Goal: Communication & Community: Share content

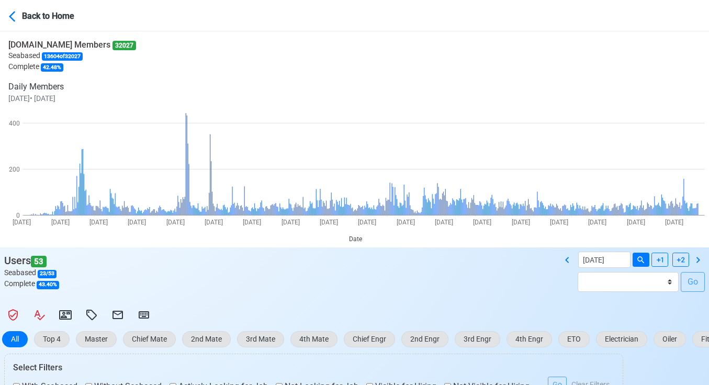
select select "100"
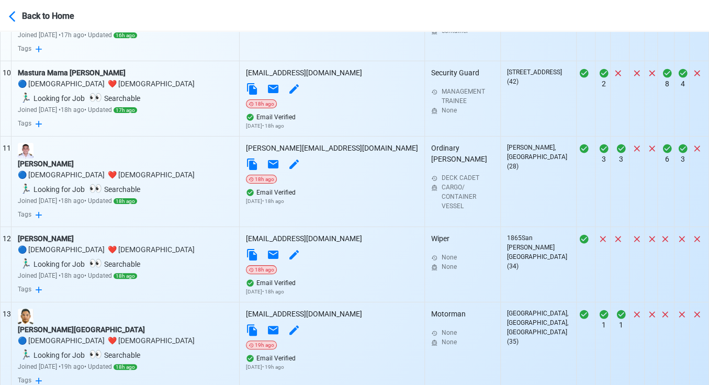
scroll to position [1210, 0]
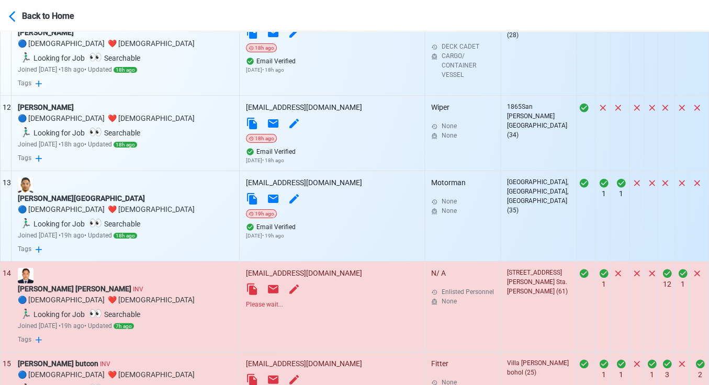
scroll to position [1326, 0]
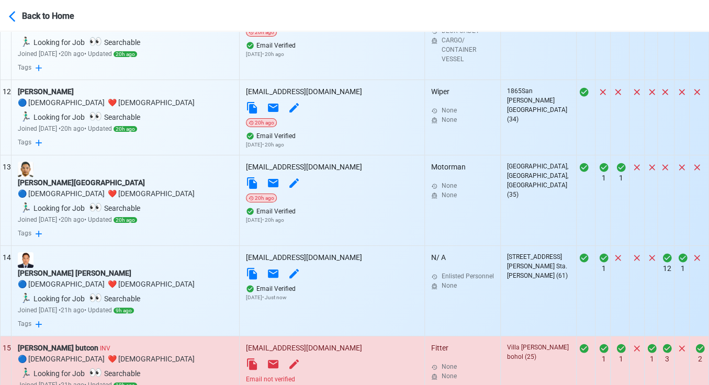
click at [315, 375] on div "Email not verified" at bounding box center [332, 379] width 172 height 9
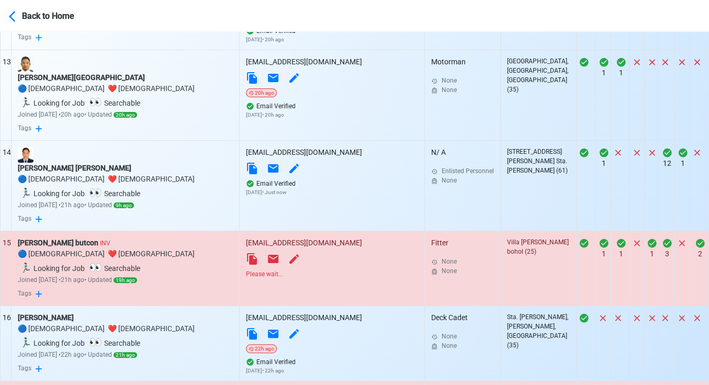
scroll to position [1442, 0]
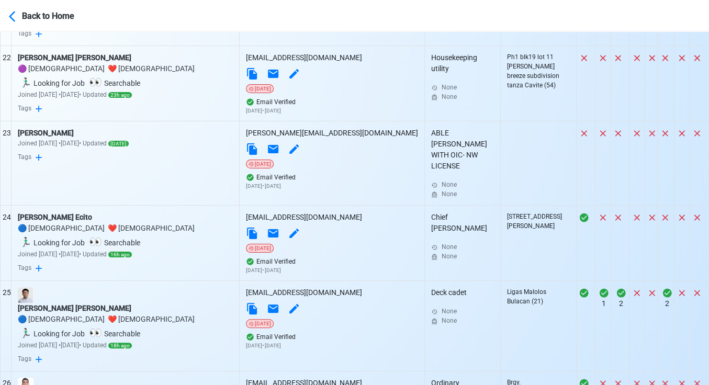
scroll to position [2256, 0]
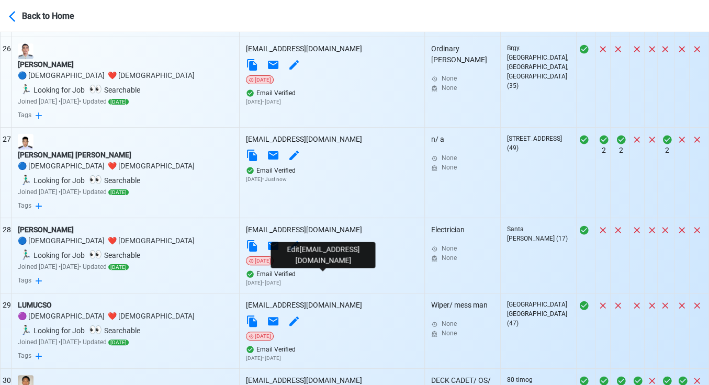
scroll to position [2547, 0]
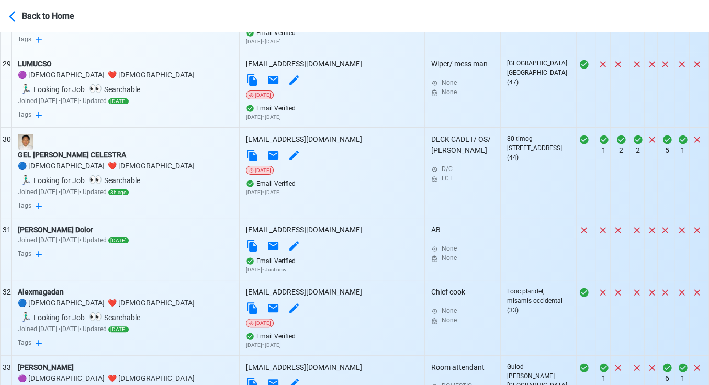
scroll to position [2838, 0]
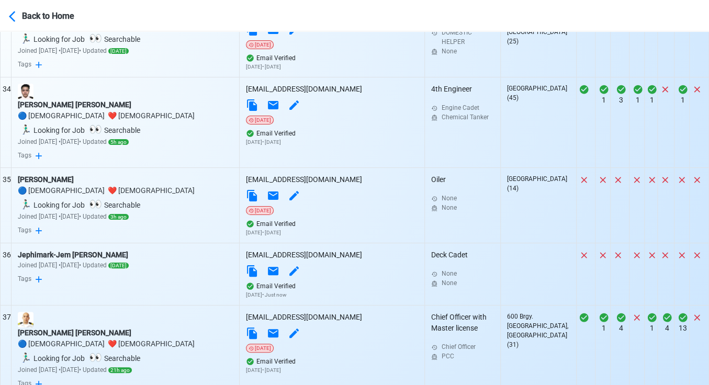
scroll to position [3128, 0]
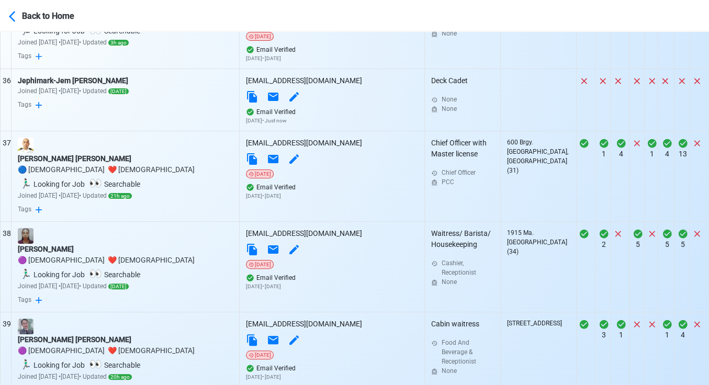
scroll to position [3303, 0]
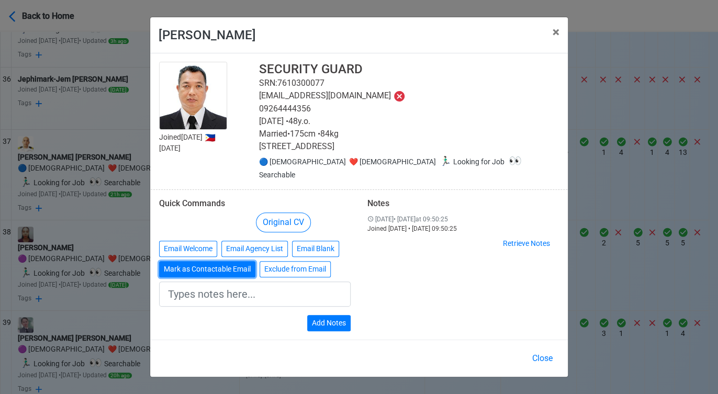
click at [205, 263] on button "Mark as Contactable Email" at bounding box center [207, 269] width 96 height 16
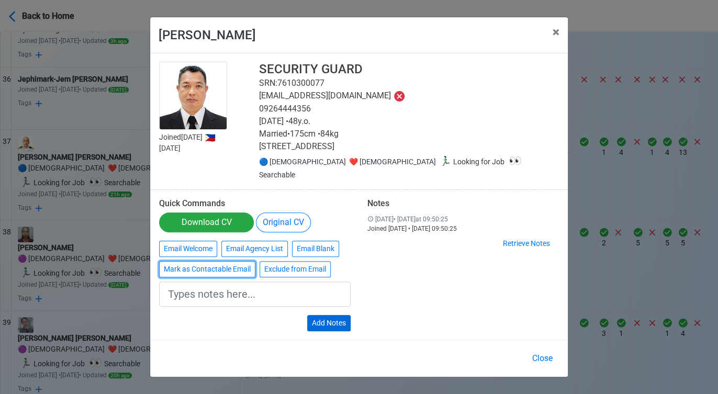
type input "Marked as Contactable email"
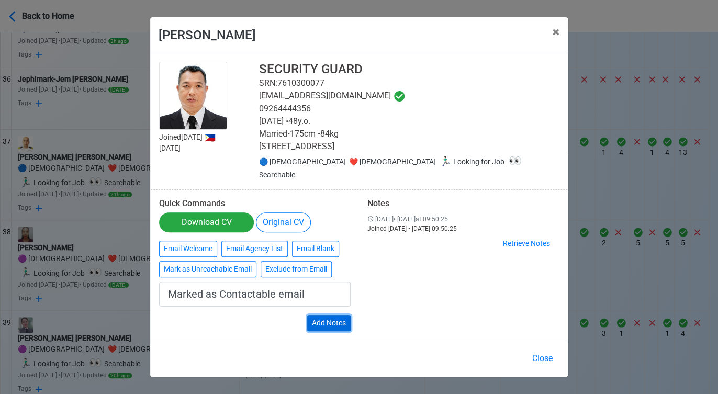
click at [336, 315] on button "Add Notes" at bounding box center [328, 323] width 43 height 16
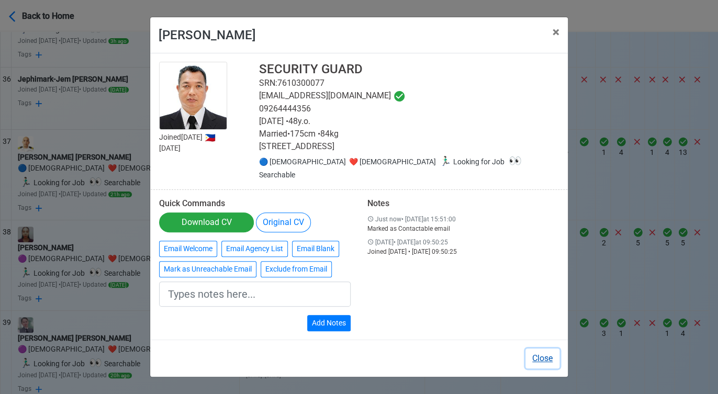
click at [537, 350] on button "Close" at bounding box center [542, 358] width 34 height 20
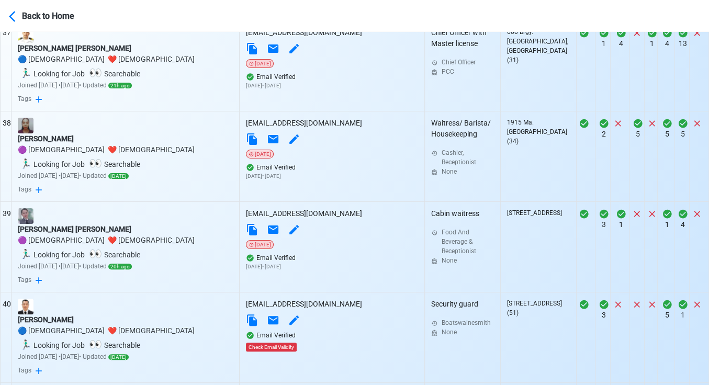
scroll to position [3419, 0]
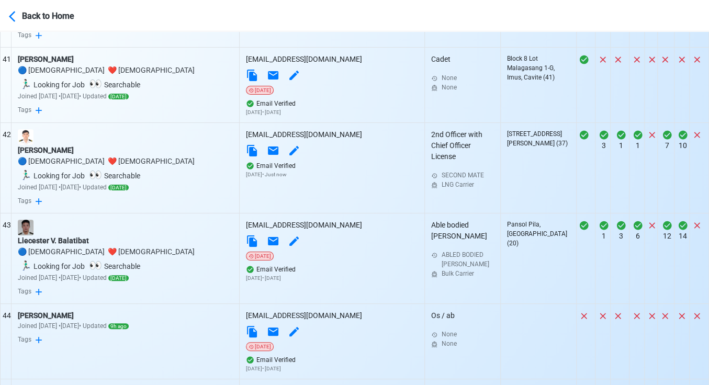
scroll to position [3767, 0]
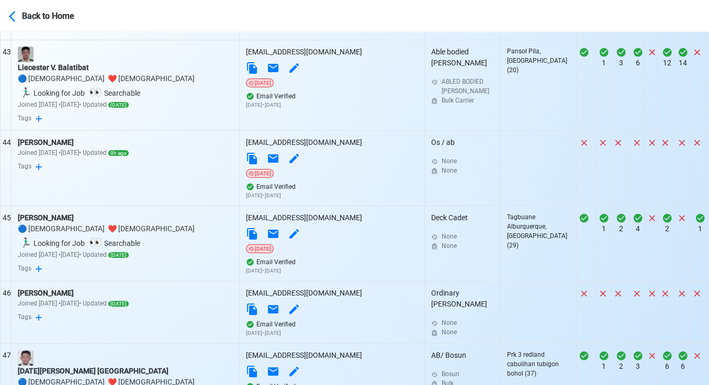
scroll to position [3942, 0]
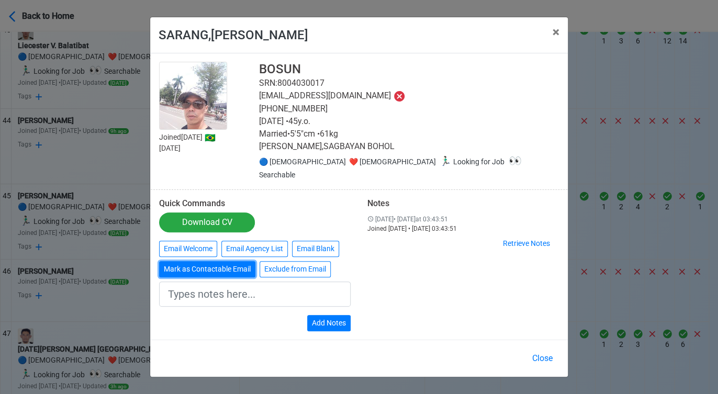
click at [208, 263] on button "Mark as Contactable Email" at bounding box center [207, 269] width 96 height 16
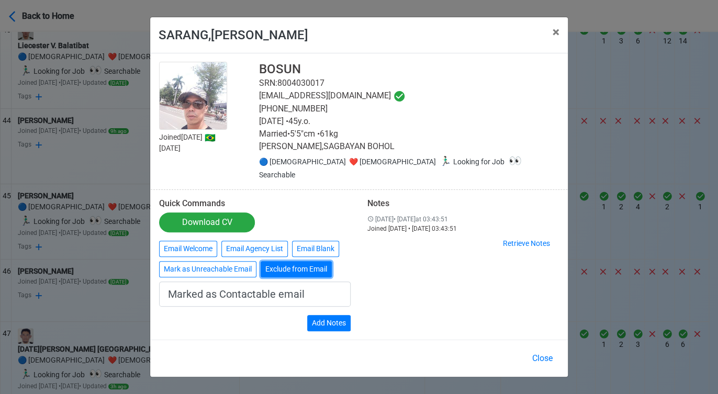
click at [307, 263] on button "Exclude from Email" at bounding box center [296, 269] width 71 height 16
type input "Exclude from Email"
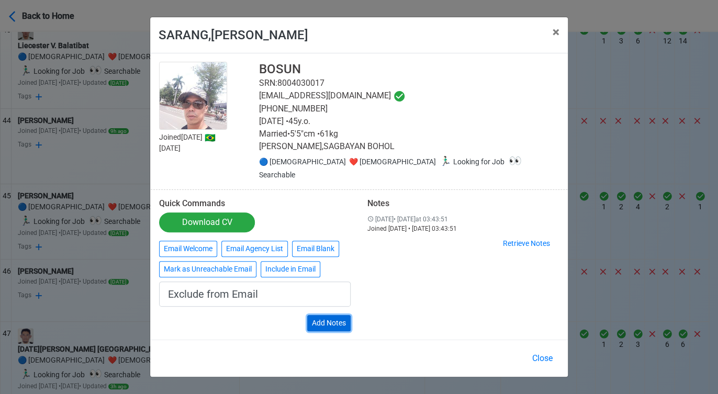
click at [341, 319] on button "Add Notes" at bounding box center [328, 323] width 43 height 16
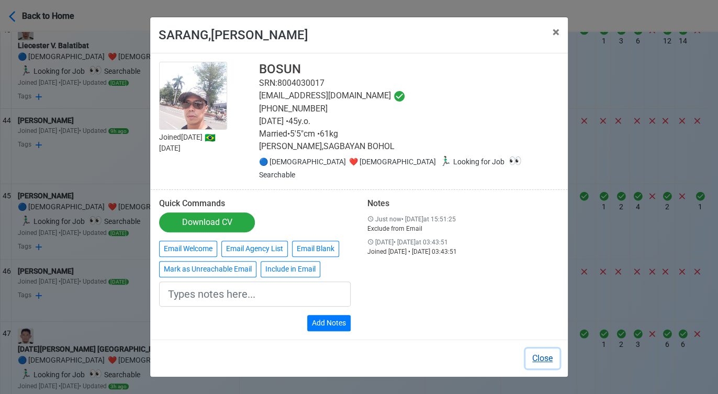
click at [546, 355] on button "Close" at bounding box center [542, 358] width 34 height 20
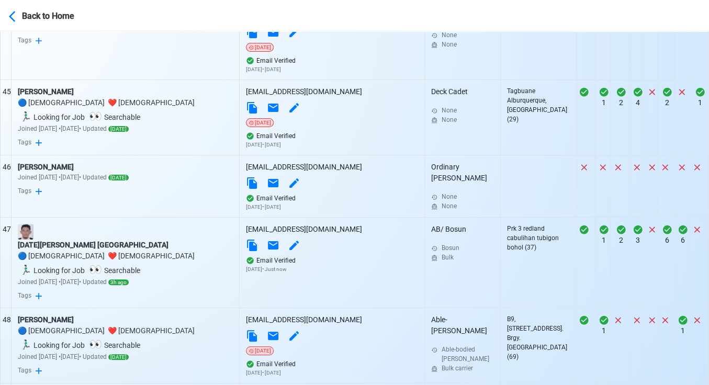
scroll to position [4058, 0]
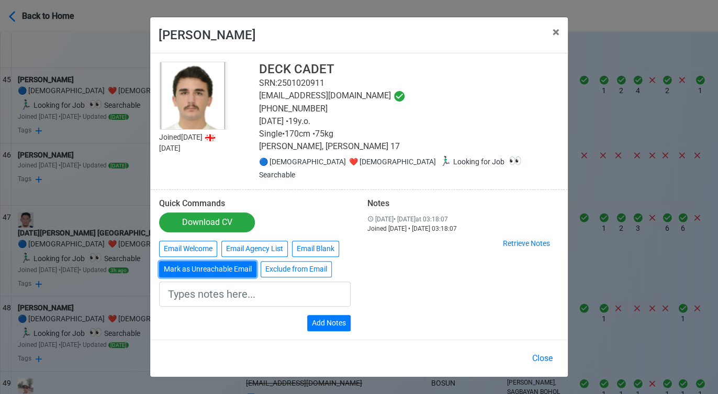
drag, startPoint x: 219, startPoint y: 261, endPoint x: 233, endPoint y: 263, distance: 13.8
click at [219, 262] on button "Mark as Unreachable Email" at bounding box center [207, 269] width 97 height 16
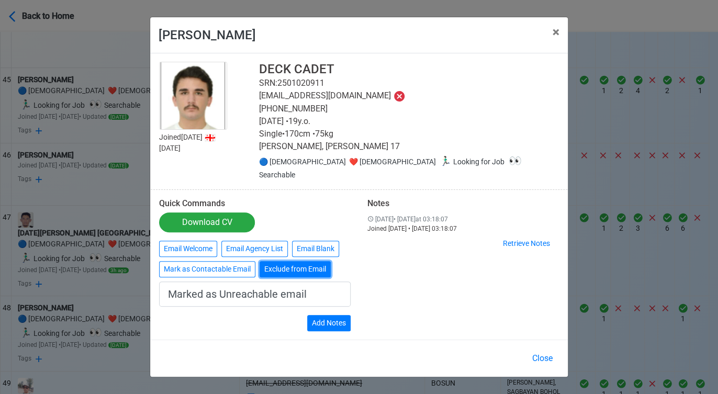
click at [301, 262] on button "Exclude from Email" at bounding box center [295, 269] width 71 height 16
type input "Exclude from Email"
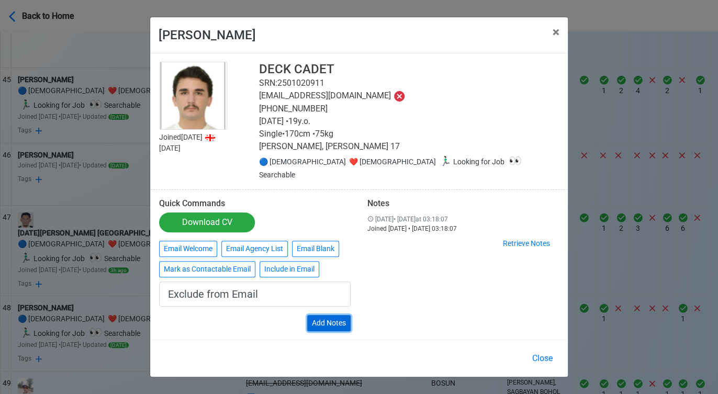
click at [326, 320] on button "Add Notes" at bounding box center [328, 323] width 43 height 16
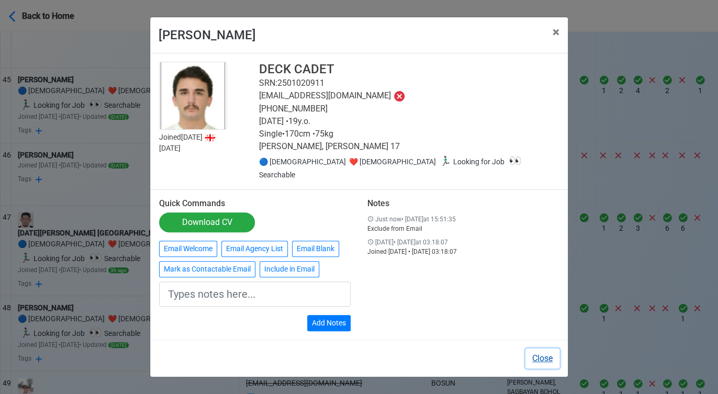
click at [540, 350] on button "Close" at bounding box center [542, 358] width 34 height 20
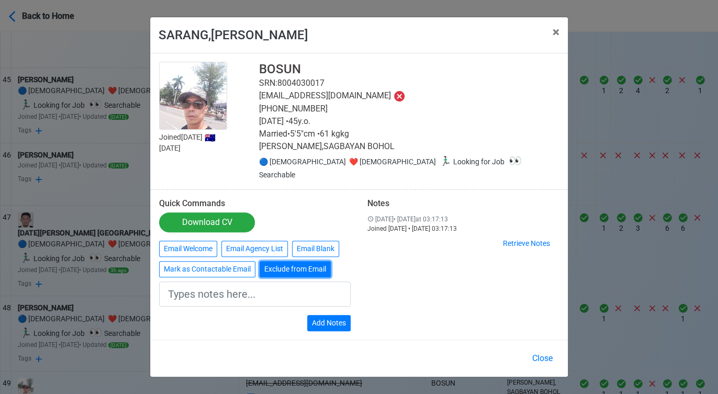
click at [294, 264] on button "Exclude from Email" at bounding box center [295, 269] width 71 height 16
type input "Exclude from Email"
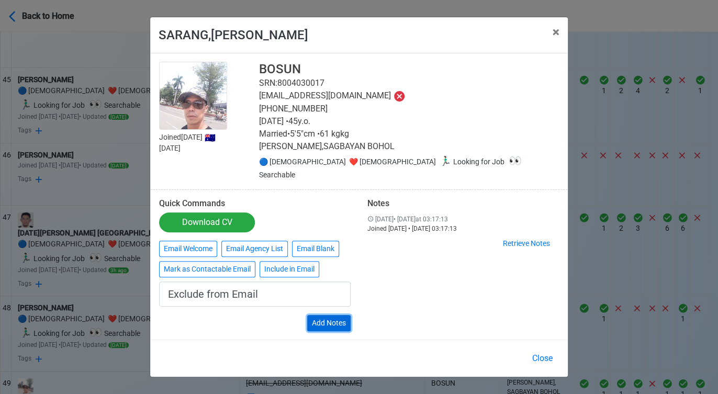
click at [328, 317] on button "Add Notes" at bounding box center [328, 323] width 43 height 16
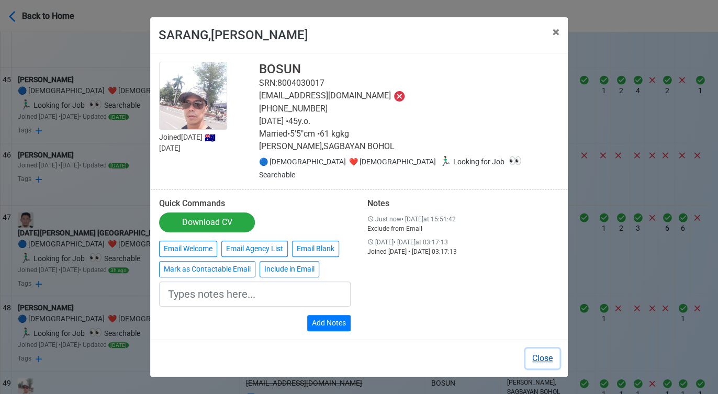
click at [544, 350] on button "Close" at bounding box center [542, 358] width 34 height 20
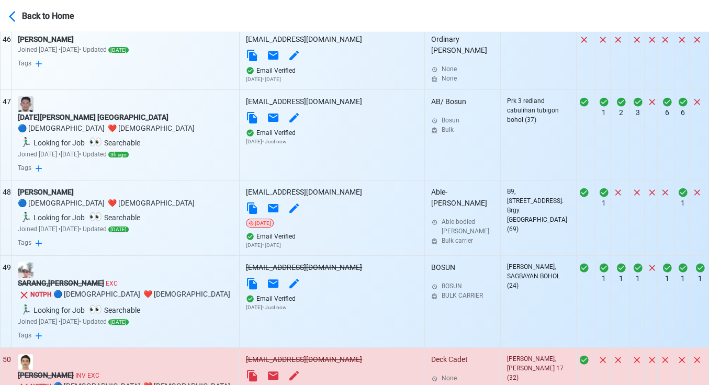
scroll to position [4175, 0]
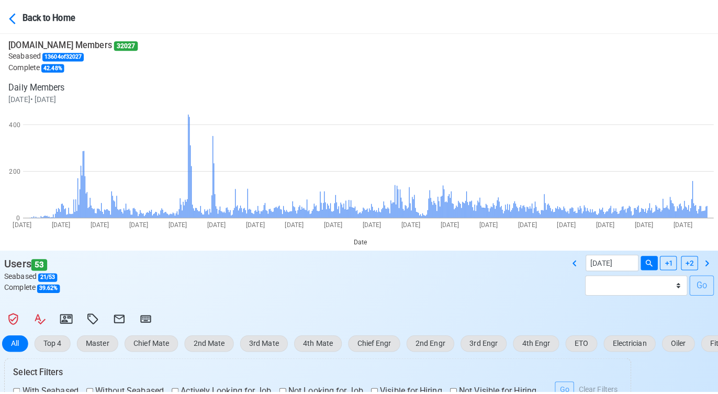
scroll to position [0, 0]
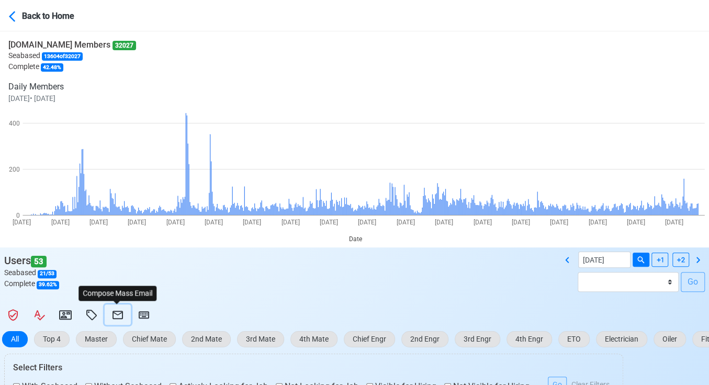
click at [118, 313] on icon at bounding box center [117, 315] width 13 height 13
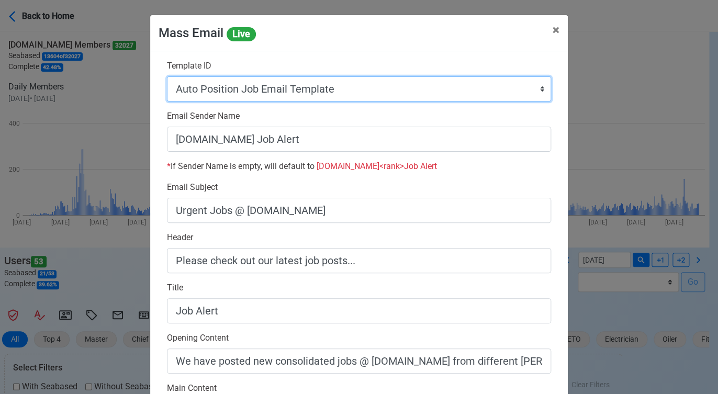
click at [355, 94] on select "Auto Position Job Email Template Incomplete CV Email Template ETO/ETR Job Email…" at bounding box center [359, 88] width 384 height 25
select select "d-0c193ece46b24c5dbce89cdb3e751472"
click at [167, 76] on select "Auto Position Job Email Template Incomplete CV Email Template ETO/ETR Job Email…" at bounding box center [359, 88] width 384 height 25
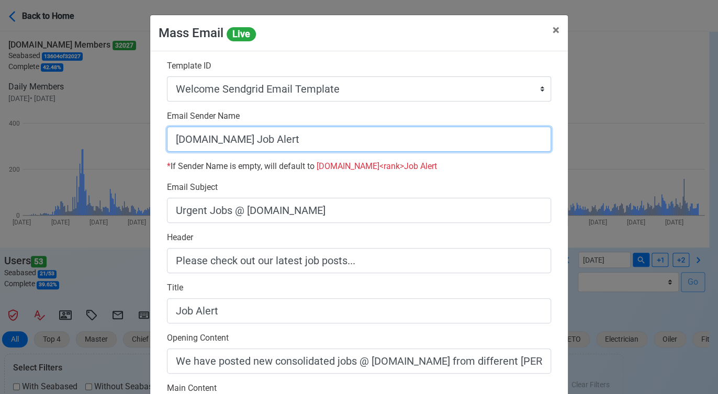
drag, startPoint x: 240, startPoint y: 139, endPoint x: 349, endPoint y: 140, distance: 108.8
click at [349, 140] on input "[DOMAIN_NAME] Job Alert" at bounding box center [359, 139] width 384 height 25
click at [168, 138] on input "[DOMAIN_NAME]" at bounding box center [359, 139] width 384 height 25
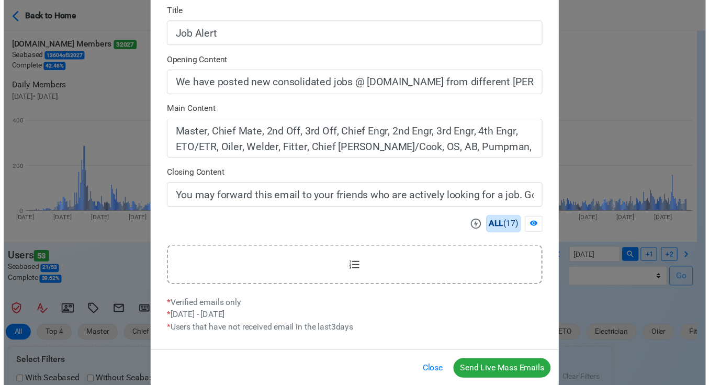
scroll to position [293, 0]
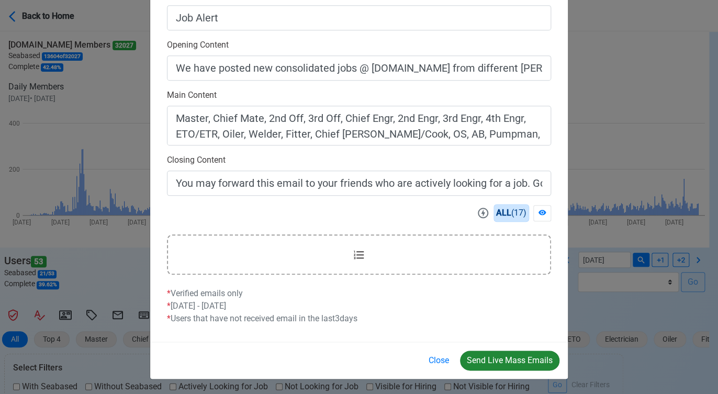
type input "Welcome to [DOMAIN_NAME]"
click at [496, 355] on button "Send Live Mass Emails" at bounding box center [509, 361] width 99 height 20
click at [435, 358] on button "Close" at bounding box center [439, 361] width 34 height 20
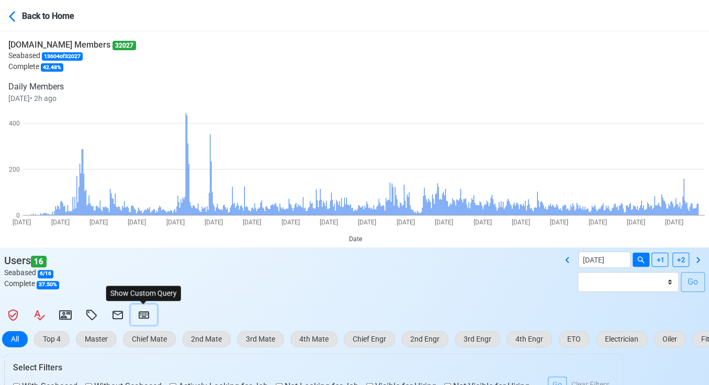
click at [143, 312] on icon at bounding box center [144, 314] width 10 height 7
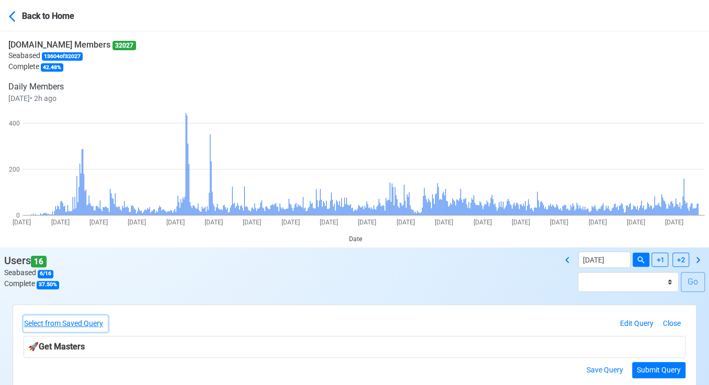
click at [78, 313] on div "Select from Saved Query Edit Query Close 🚀 Get Masters Save Query Submit Query" at bounding box center [354, 347] width 683 height 84
click at [84, 321] on button "Select from Saved Query" at bounding box center [66, 324] width 84 height 16
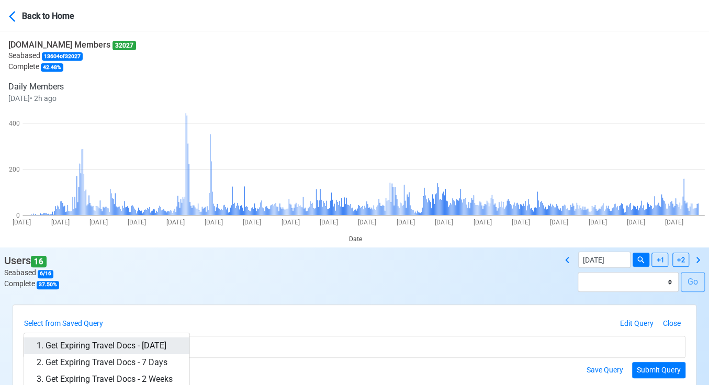
click at [152, 344] on link "1. Get Expiring Travel Docs - Today" at bounding box center [106, 346] width 165 height 17
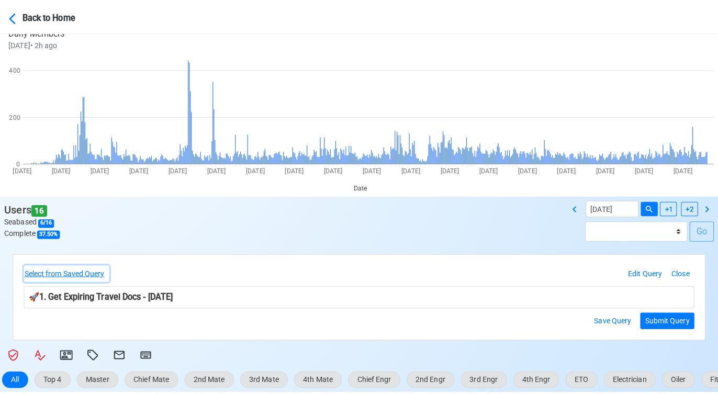
scroll to position [58, 0]
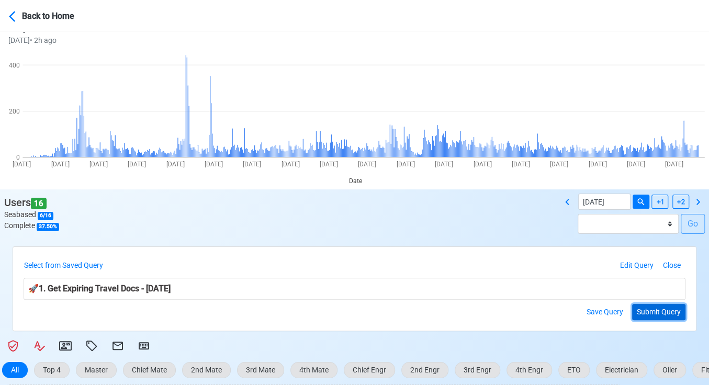
click at [659, 313] on button "Submit Query" at bounding box center [658, 312] width 53 height 16
click at [645, 310] on button "Submit Query" at bounding box center [658, 312] width 53 height 16
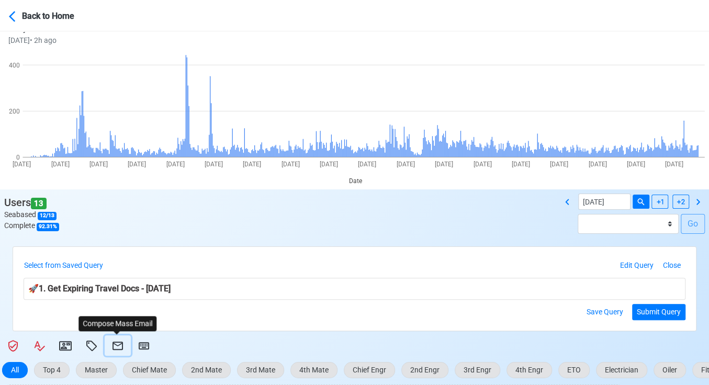
click at [115, 342] on icon at bounding box center [118, 346] width 10 height 8
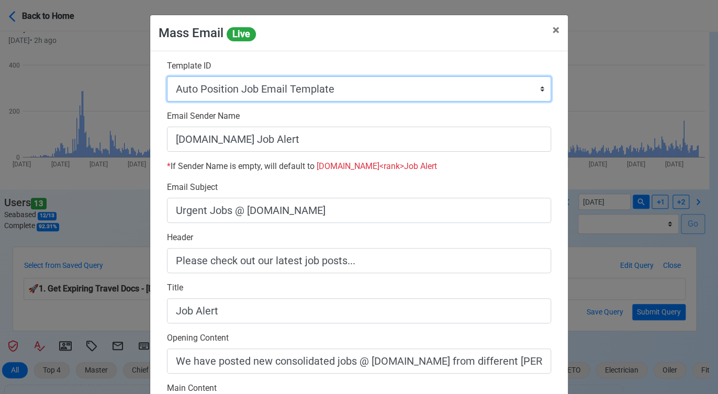
drag, startPoint x: 403, startPoint y: 93, endPoint x: 398, endPoint y: 97, distance: 7.4
click at [403, 92] on select "Auto Position Job Email Template Incomplete CV Email Template ETO/ETR Job Email…" at bounding box center [359, 88] width 384 height 25
select select "d-3e71907ffd064a39999872a824aaf79a"
click at [167, 76] on select "Auto Position Job Email Template Incomplete CV Email Template ETO/ETR Job Email…" at bounding box center [359, 88] width 384 height 25
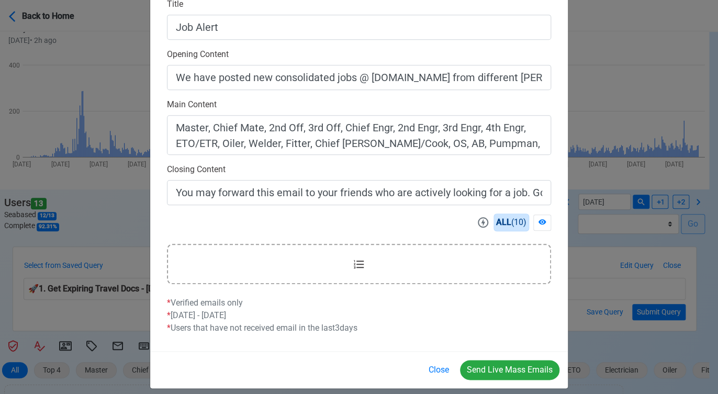
scroll to position [293, 0]
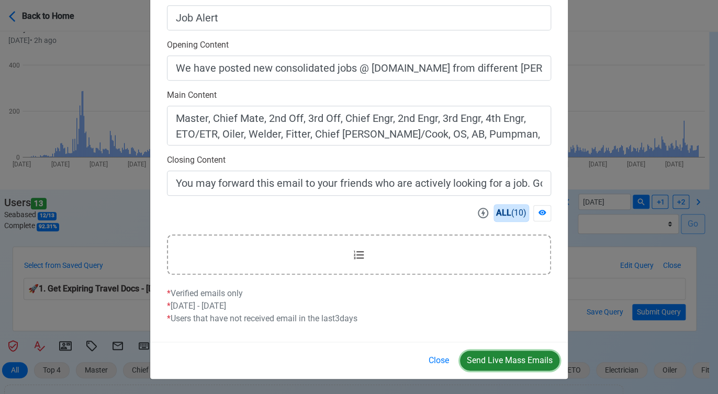
click at [501, 356] on button "Send Live Mass Emails" at bounding box center [509, 361] width 99 height 20
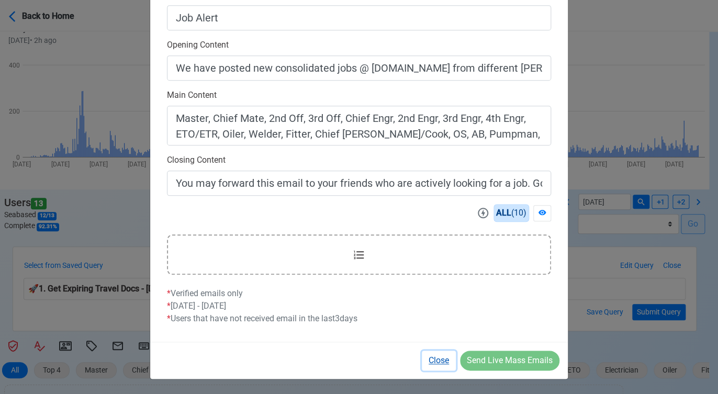
click at [441, 358] on button "Close" at bounding box center [439, 361] width 34 height 20
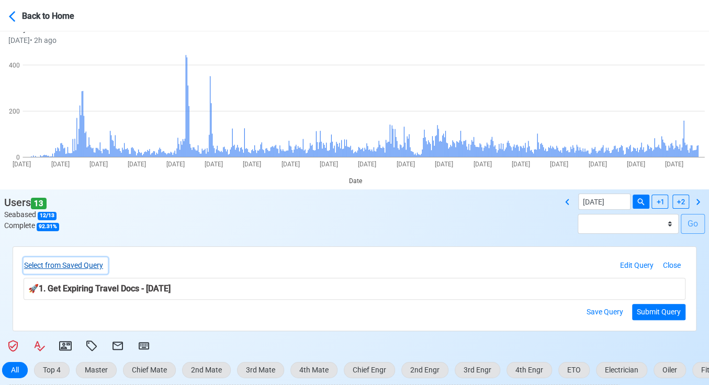
click at [86, 263] on button "Select from Saved Query" at bounding box center [66, 265] width 84 height 16
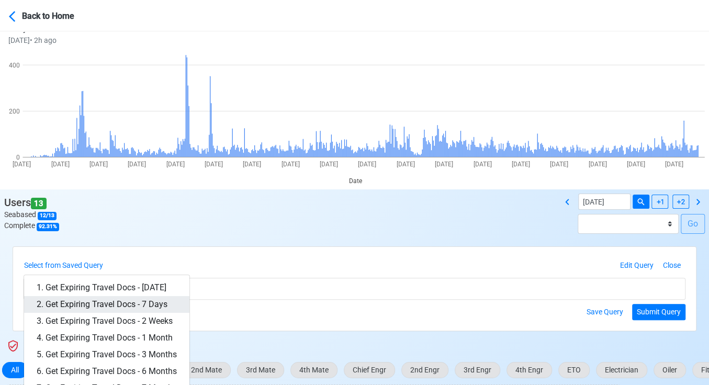
click at [130, 299] on link "2. Get Expiring Travel Docs - 7 Days" at bounding box center [106, 304] width 165 height 17
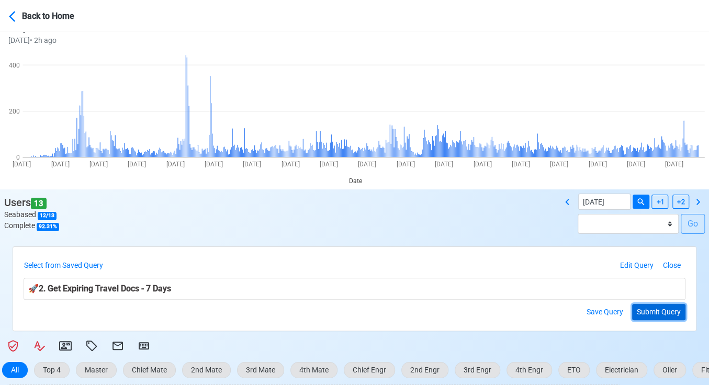
click at [639, 313] on button "Submit Query" at bounding box center [658, 312] width 53 height 16
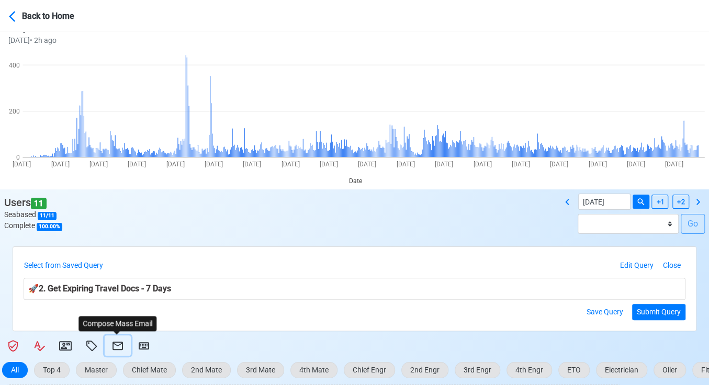
click at [121, 341] on icon at bounding box center [117, 346] width 13 height 13
select select "d-3e71907ffd064a39999872a824aaf79a"
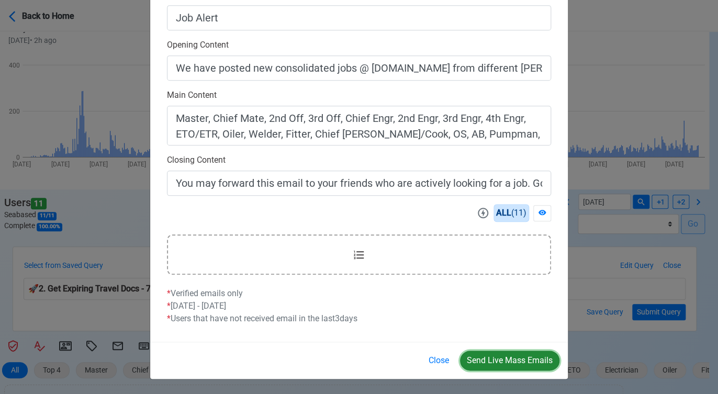
click at [496, 353] on button "Send Live Mass Emails" at bounding box center [509, 361] width 99 height 20
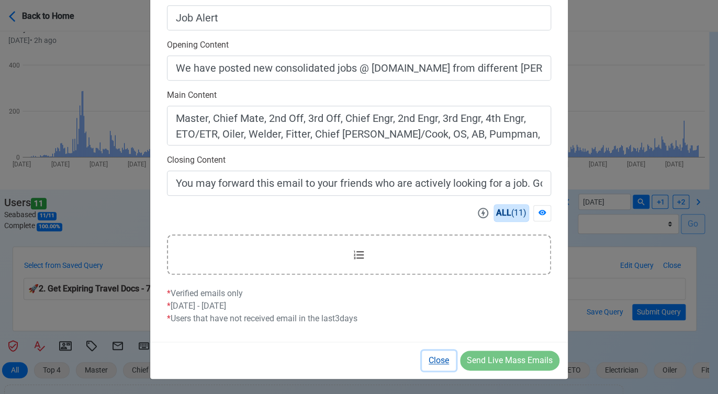
click at [433, 357] on button "Close" at bounding box center [439, 361] width 34 height 20
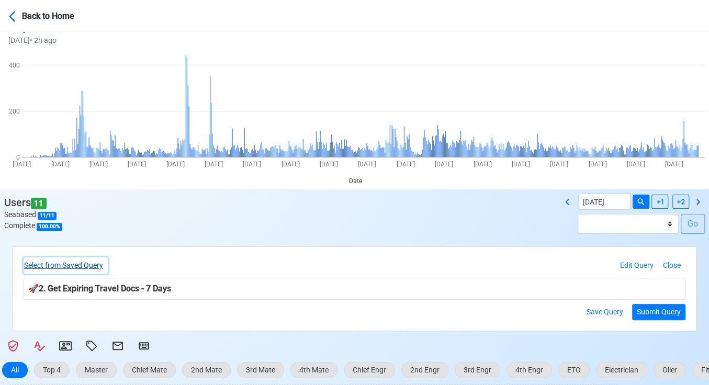
click at [99, 263] on button "Select from Saved Query" at bounding box center [66, 265] width 84 height 16
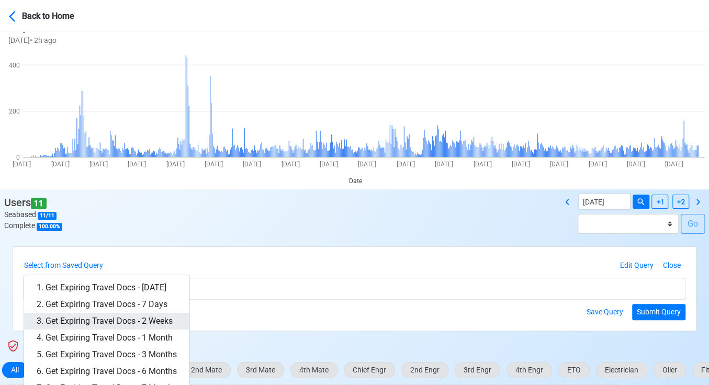
click at [155, 324] on link "3. Get Expiring Travel Docs - 2 Weeks" at bounding box center [106, 321] width 165 height 17
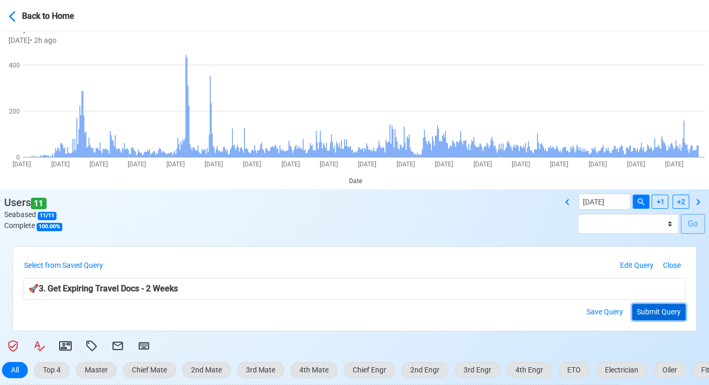
click at [646, 312] on button "Submit Query" at bounding box center [658, 312] width 53 height 16
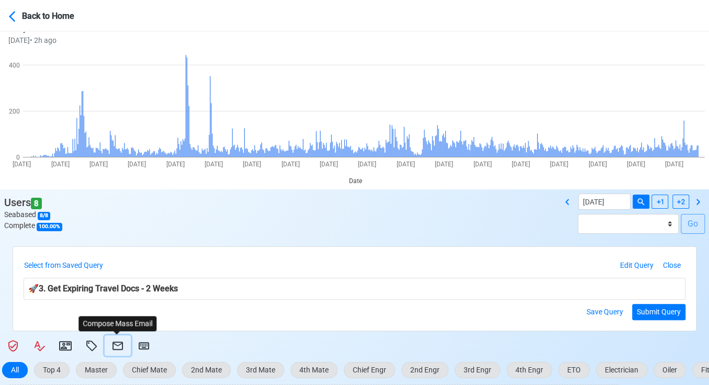
click at [117, 343] on icon at bounding box center [117, 346] width 13 height 13
select select "d-3e71907ffd064a39999872a824aaf79a"
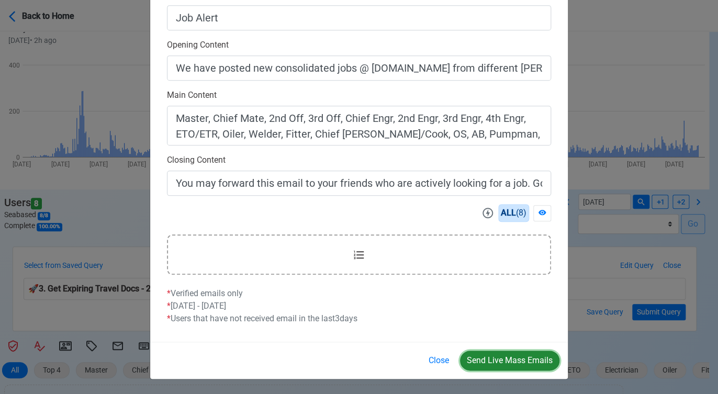
click at [488, 352] on button "Send Live Mass Emails" at bounding box center [509, 361] width 99 height 20
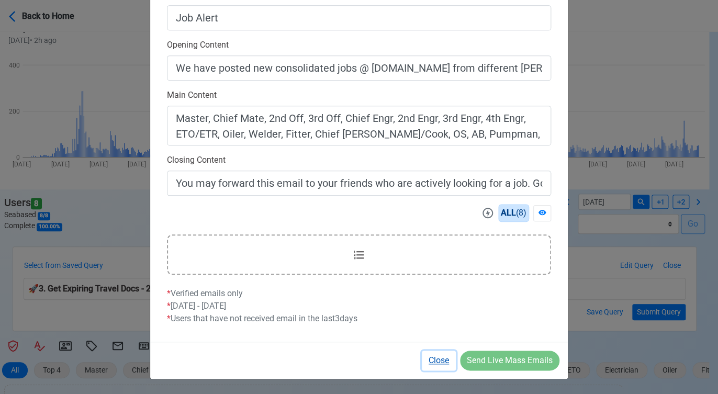
click at [440, 357] on button "Close" at bounding box center [439, 361] width 34 height 20
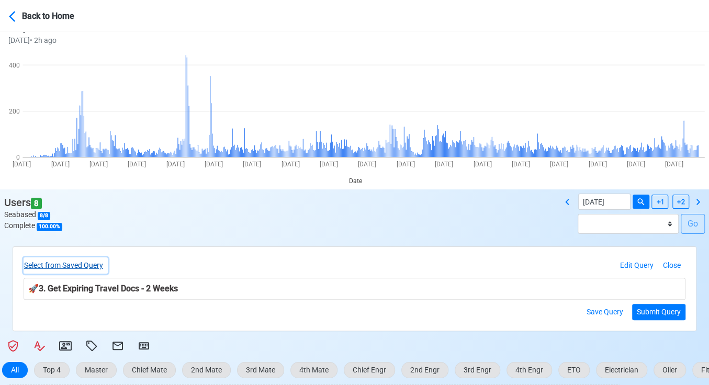
click at [88, 263] on button "Select from Saved Query" at bounding box center [66, 265] width 84 height 16
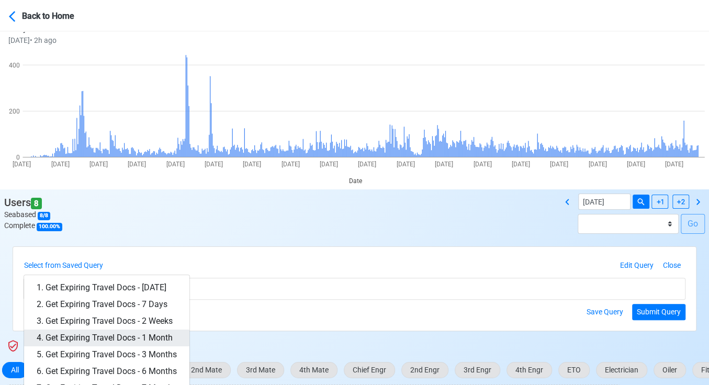
click at [154, 338] on link "4. Get Expiring Travel Docs - 1 Month" at bounding box center [106, 338] width 165 height 17
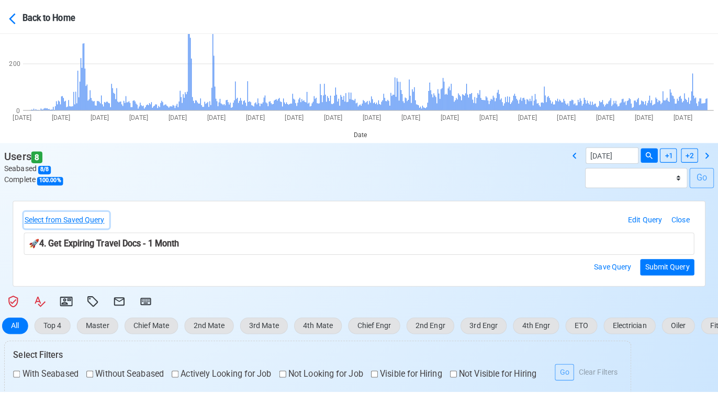
scroll to position [116, 0]
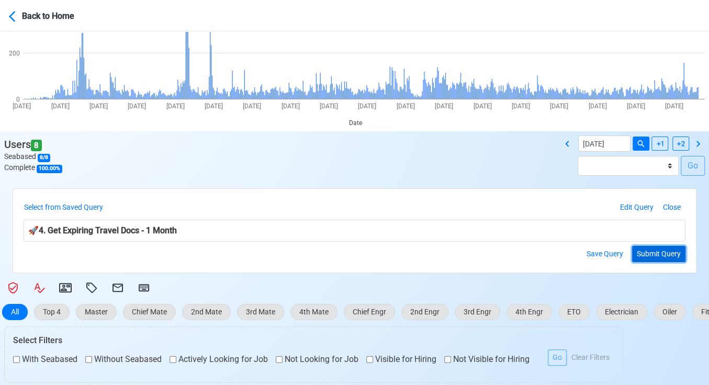
click at [650, 256] on button "Submit Query" at bounding box center [658, 254] width 53 height 16
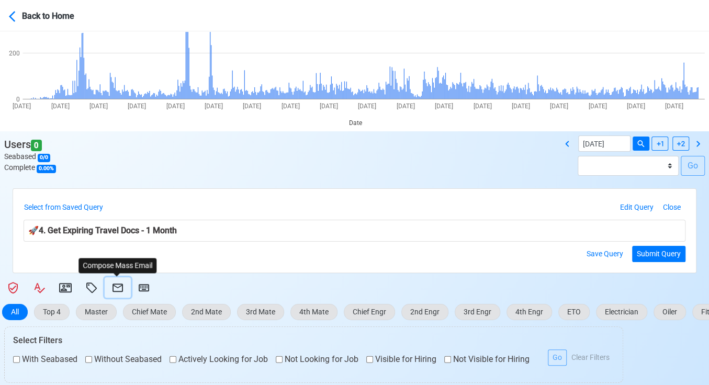
click at [117, 284] on icon at bounding box center [118, 288] width 10 height 8
select select "d-3e71907ffd064a39999872a824aaf79a"
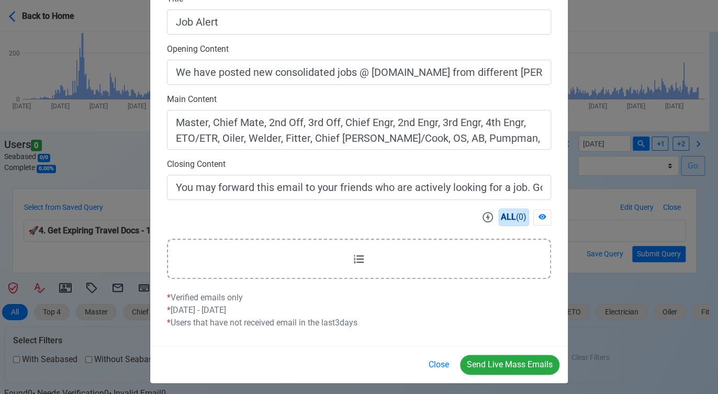
scroll to position [293, 0]
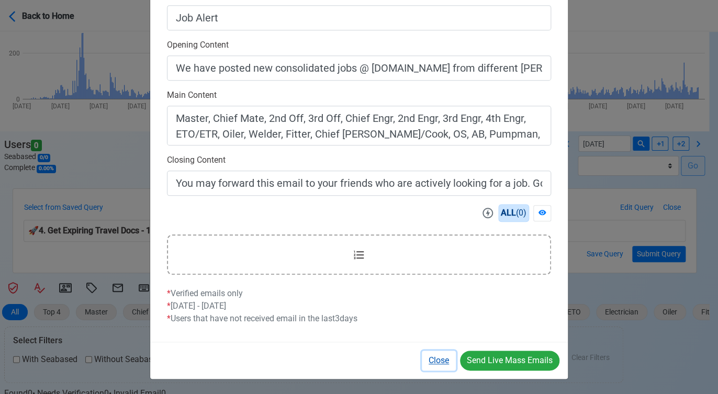
click at [437, 361] on button "Close" at bounding box center [439, 361] width 34 height 20
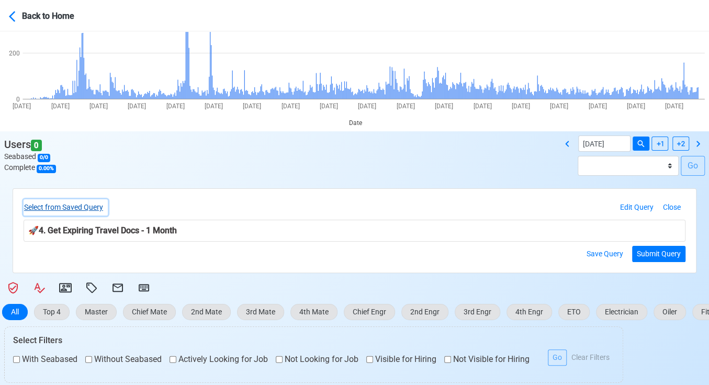
click at [95, 208] on button "Select from Saved Query" at bounding box center [66, 207] width 84 height 16
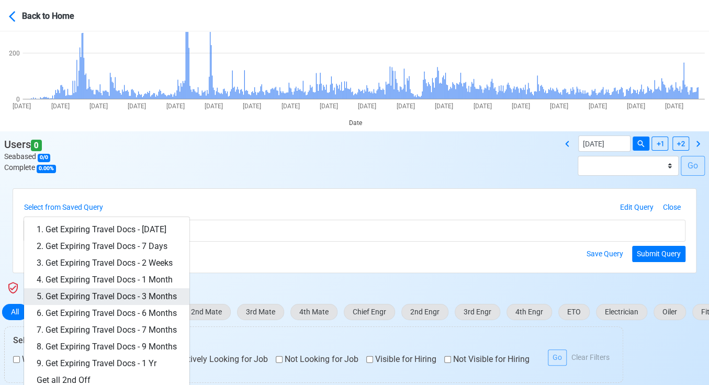
click at [134, 290] on link "5. Get Expiring Travel Docs - 3 Months" at bounding box center [106, 296] width 165 height 17
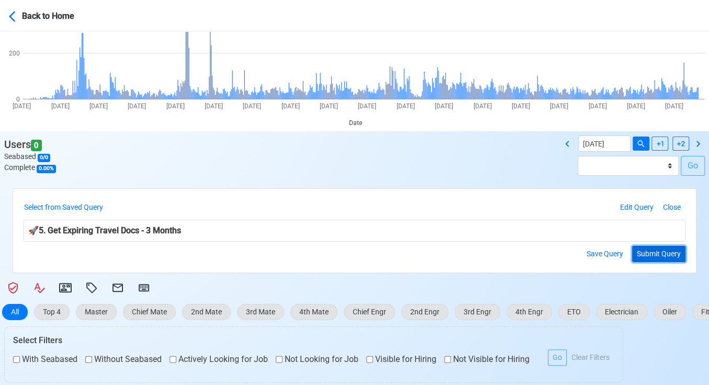
click at [652, 247] on button "Submit Query" at bounding box center [658, 254] width 53 height 16
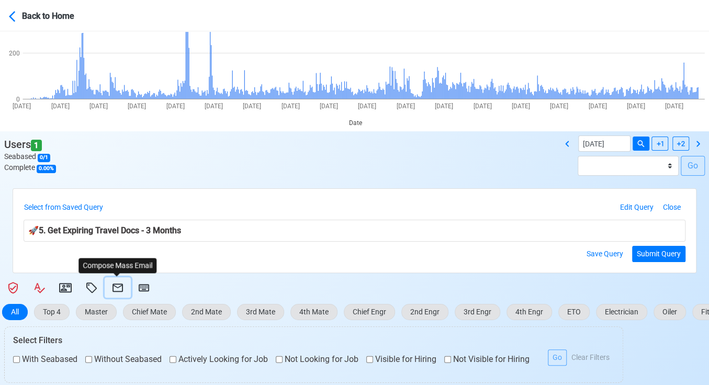
click at [120, 284] on icon at bounding box center [118, 288] width 10 height 8
select select "d-3e71907ffd064a39999872a824aaf79a"
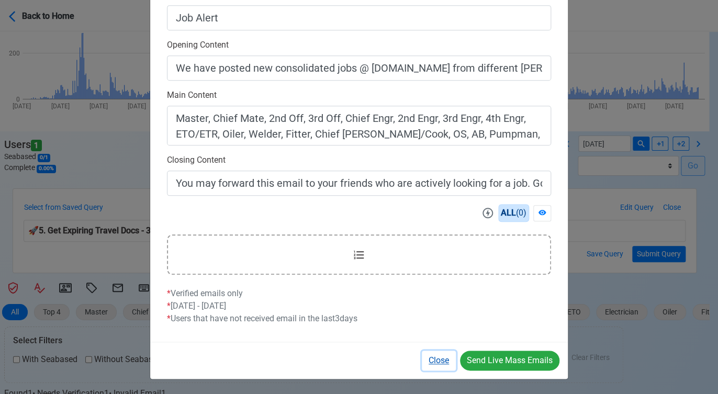
click at [442, 359] on button "Close" at bounding box center [439, 361] width 34 height 20
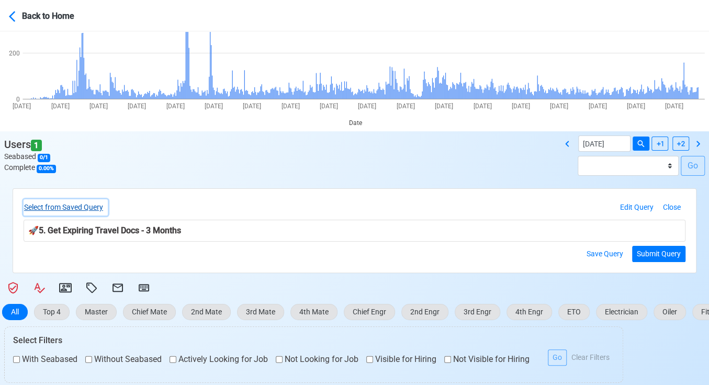
click at [85, 206] on button "Select from Saved Query" at bounding box center [66, 207] width 84 height 16
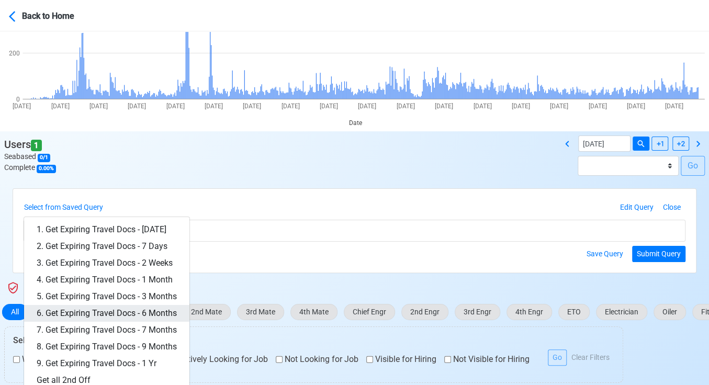
click at [148, 309] on link "6. Get Expiring Travel Docs - 6 Months" at bounding box center [106, 313] width 165 height 17
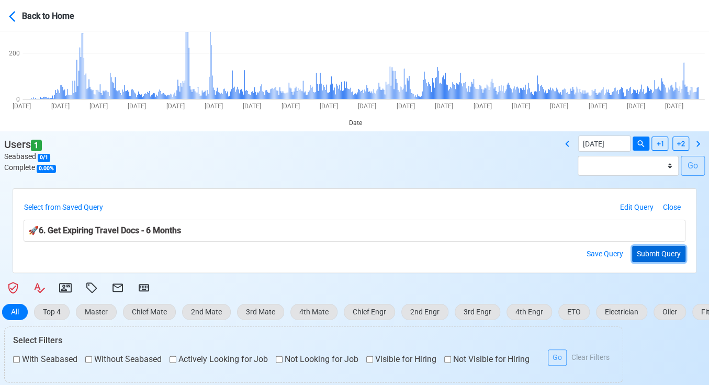
click at [651, 251] on button "Submit Query" at bounding box center [658, 254] width 53 height 16
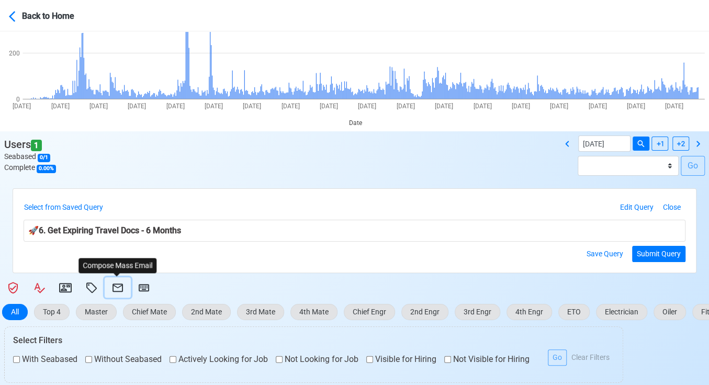
click at [117, 285] on icon at bounding box center [117, 288] width 13 height 13
select select "d-3e71907ffd064a39999872a824aaf79a"
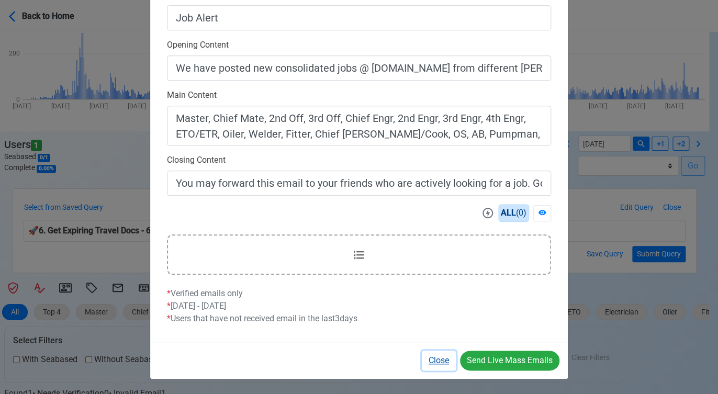
click at [435, 357] on button "Close" at bounding box center [439, 361] width 34 height 20
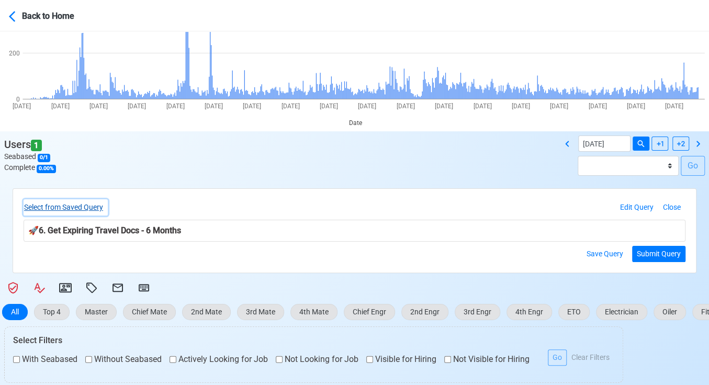
click at [97, 204] on button "Select from Saved Query" at bounding box center [66, 207] width 84 height 16
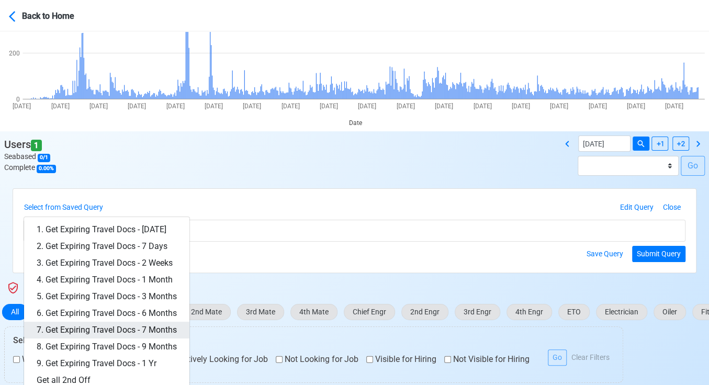
click at [152, 331] on link "7. Get Expiring Travel Docs - 7 Months" at bounding box center [106, 330] width 165 height 17
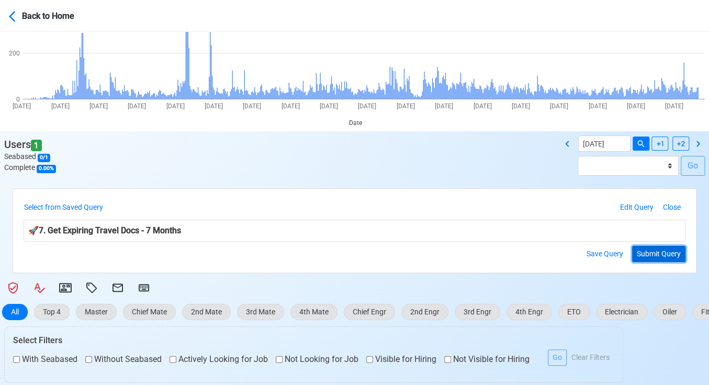
click at [657, 255] on button "Submit Query" at bounding box center [658, 254] width 53 height 16
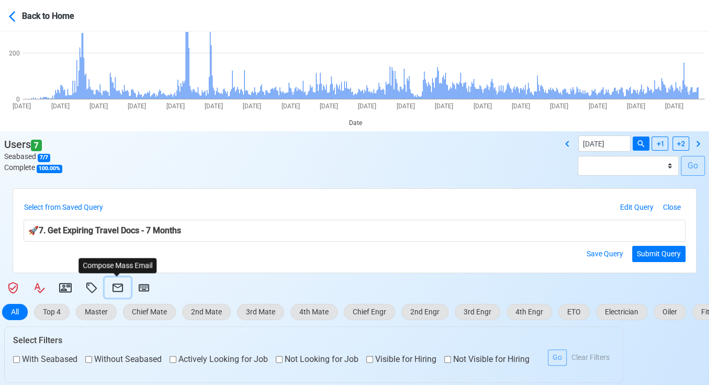
click at [117, 286] on icon at bounding box center [117, 288] width 13 height 13
select select "d-3e71907ffd064a39999872a824aaf79a"
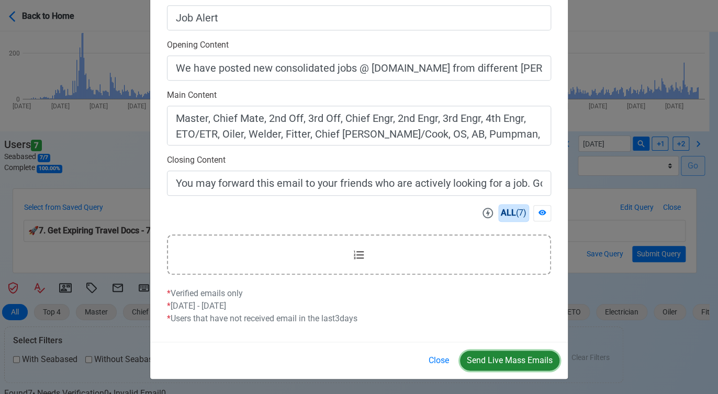
click at [508, 359] on button "Send Live Mass Emails" at bounding box center [509, 361] width 99 height 20
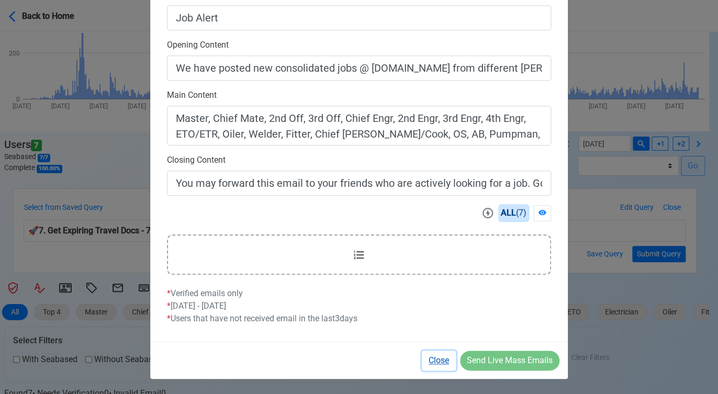
click at [430, 357] on button "Close" at bounding box center [439, 361] width 34 height 20
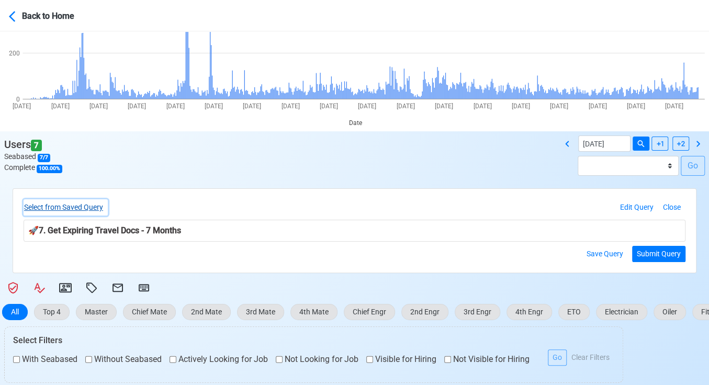
click at [91, 206] on button "Select from Saved Query" at bounding box center [66, 207] width 84 height 16
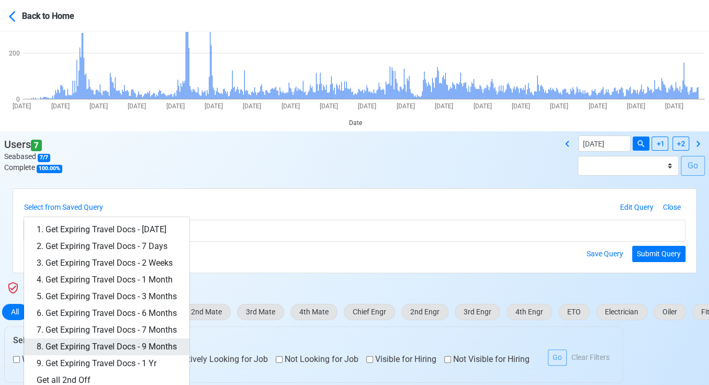
click at [163, 346] on link "8. Get Expiring Travel Docs - 9 Months" at bounding box center [106, 347] width 165 height 17
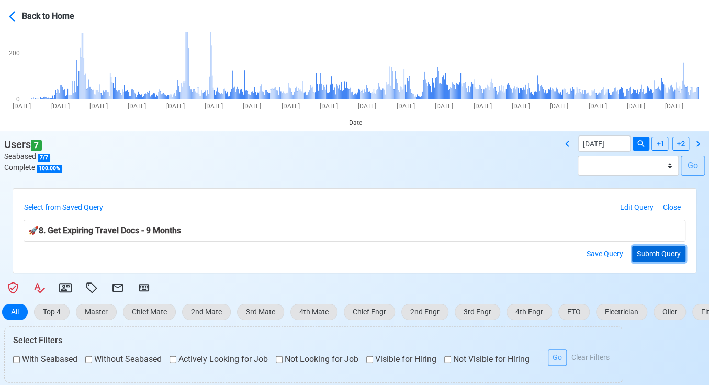
click at [662, 250] on button "Submit Query" at bounding box center [658, 254] width 53 height 16
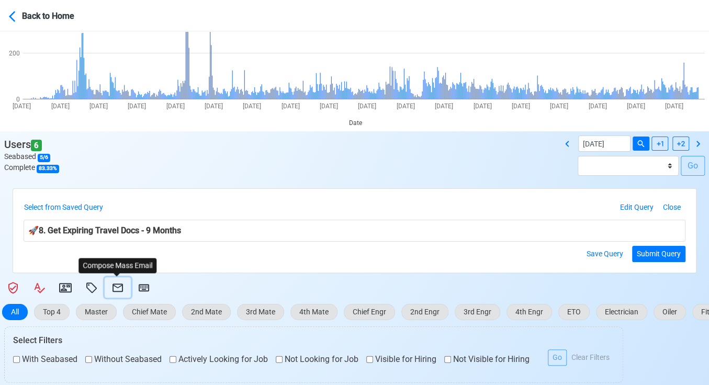
click at [117, 285] on icon at bounding box center [117, 288] width 13 height 13
select select "d-3e71907ffd064a39999872a824aaf79a"
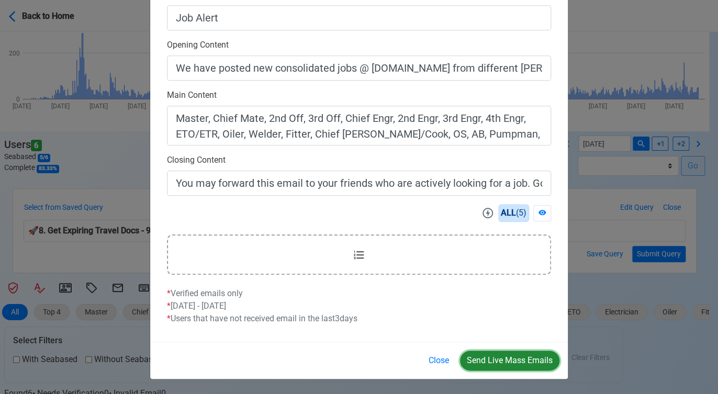
click at [507, 355] on button "Send Live Mass Emails" at bounding box center [509, 361] width 99 height 20
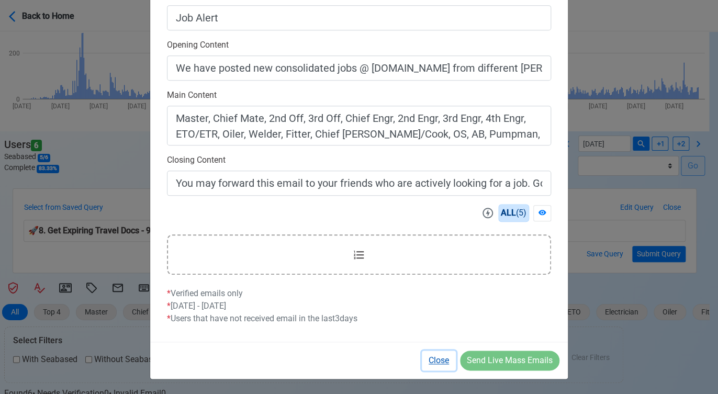
click at [440, 361] on button "Close" at bounding box center [439, 361] width 34 height 20
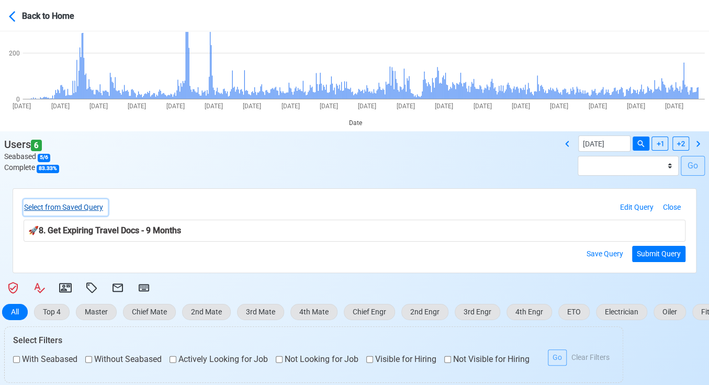
click at [92, 205] on button "Select from Saved Query" at bounding box center [66, 207] width 84 height 16
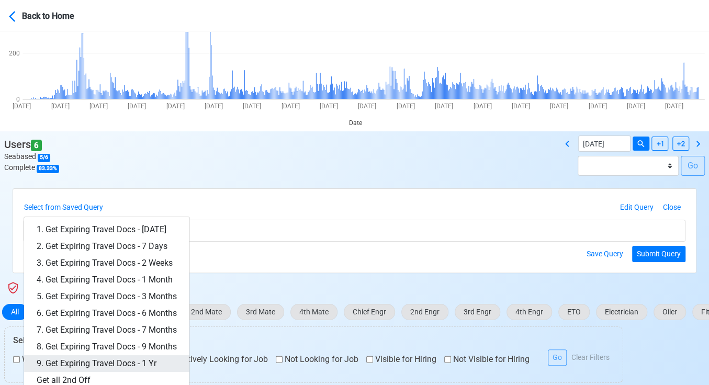
click at [129, 359] on link "9. Get Expiring Travel Docs - 1 Yr" at bounding box center [106, 363] width 165 height 17
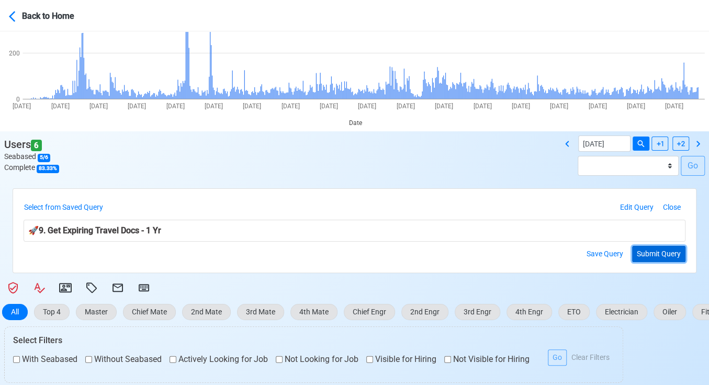
click at [650, 251] on button "Submit Query" at bounding box center [658, 254] width 53 height 16
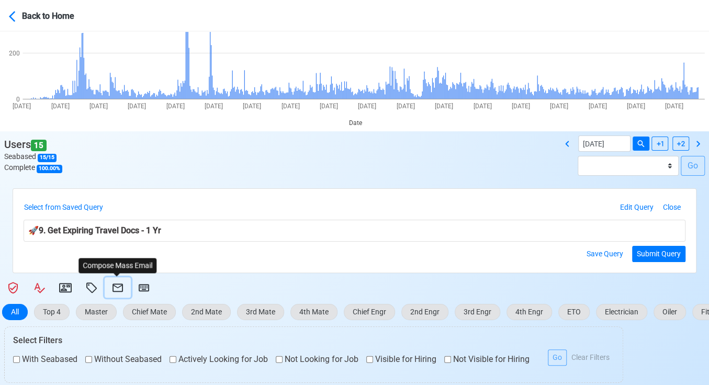
click at [116, 286] on icon at bounding box center [118, 288] width 10 height 8
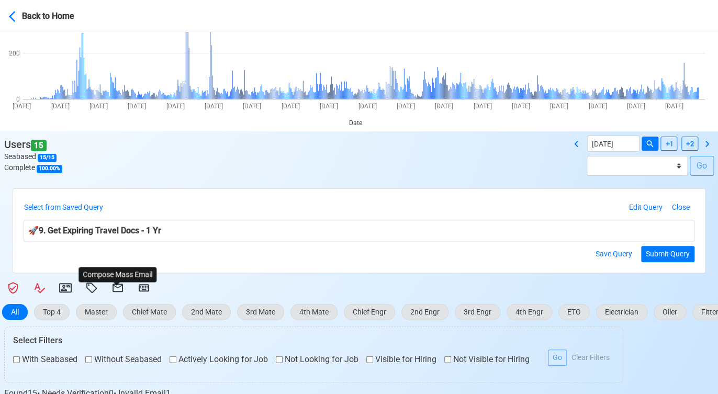
select select "d-3e71907ffd064a39999872a824aaf79a"
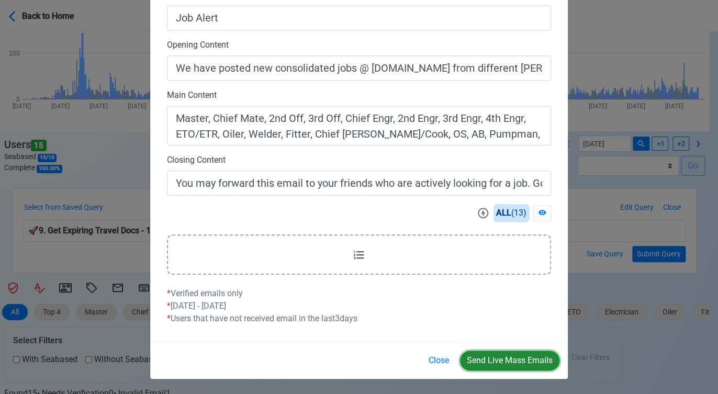
click at [517, 361] on button "Send Live Mass Emails" at bounding box center [509, 361] width 99 height 20
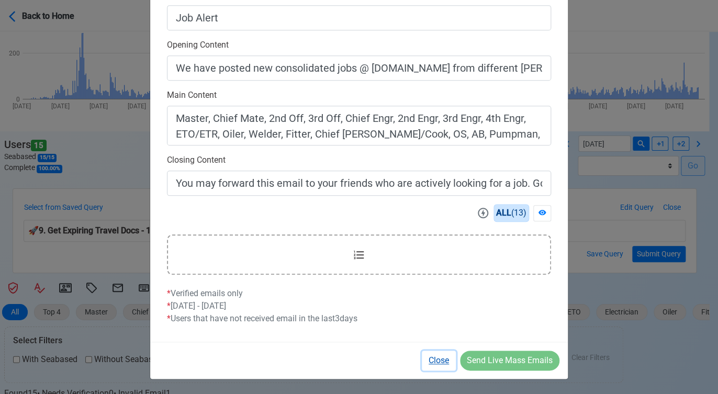
click at [446, 358] on button "Close" at bounding box center [439, 361] width 34 height 20
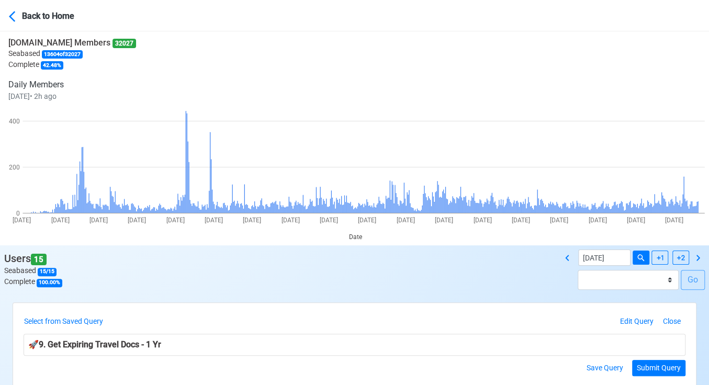
scroll to position [0, 0]
